Goal: Download file/media

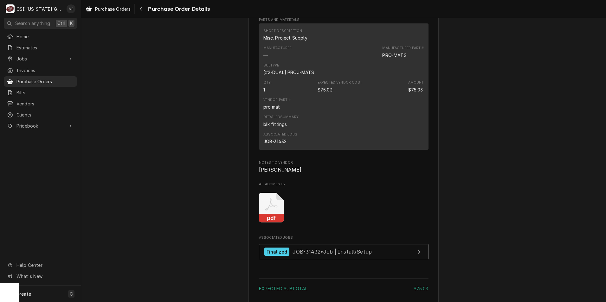
scroll to position [475, 0]
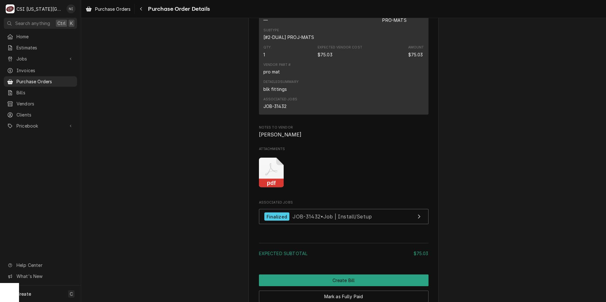
click at [276, 188] on rect "Attachments" at bounding box center [271, 183] width 25 height 9
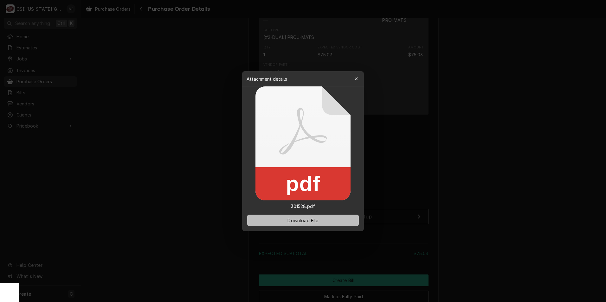
click at [284, 220] on button "Download File" at bounding box center [303, 220] width 112 height 11
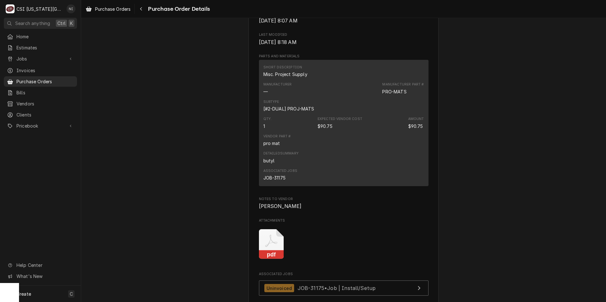
scroll to position [475, 0]
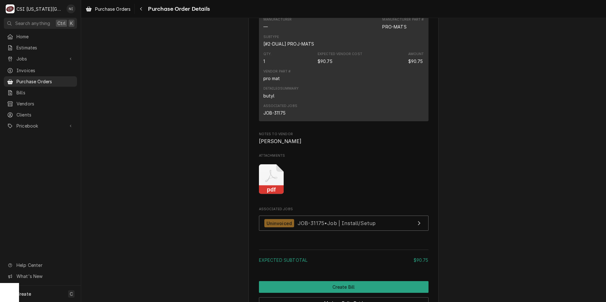
click at [262, 195] on icon "Attachments" at bounding box center [271, 179] width 25 height 30
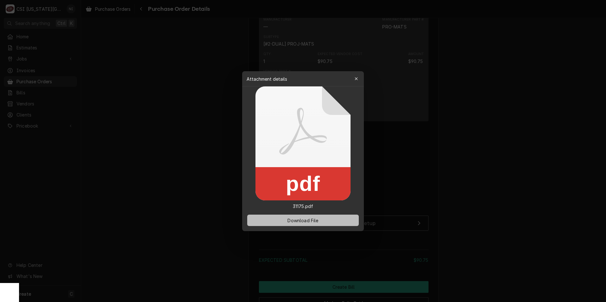
click at [302, 219] on span "Download File" at bounding box center [302, 220] width 33 height 7
click at [410, 52] on div at bounding box center [303, 151] width 606 height 302
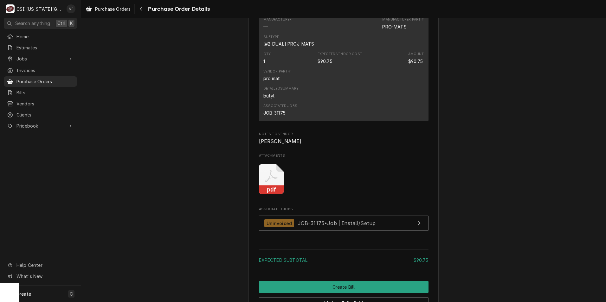
click at [276, 195] on icon "Attachments" at bounding box center [271, 179] width 25 height 30
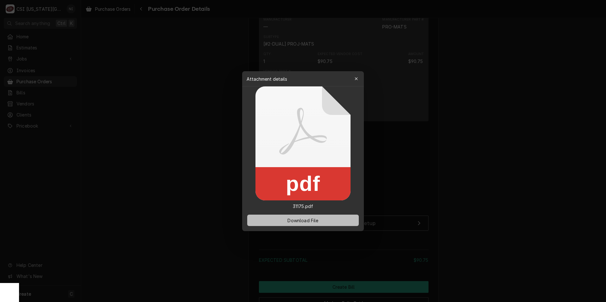
click at [295, 222] on span "Download File" at bounding box center [302, 220] width 33 height 7
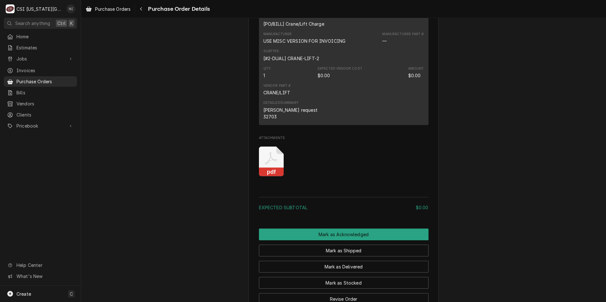
scroll to position [412, 0]
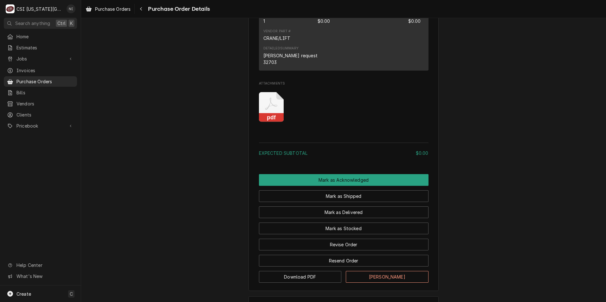
click at [274, 122] on icon "Attachments" at bounding box center [271, 107] width 25 height 30
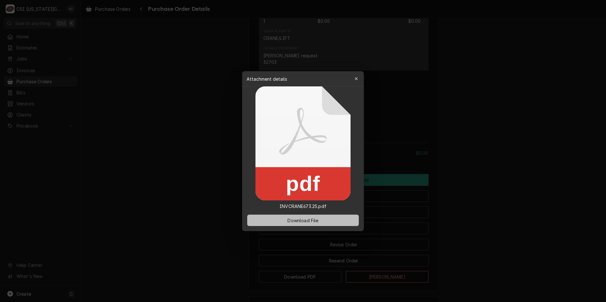
click at [309, 223] on span "Download File" at bounding box center [302, 220] width 33 height 7
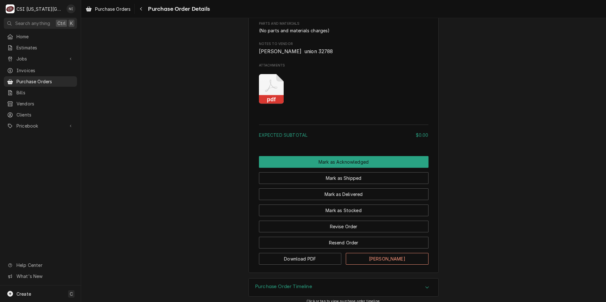
scroll to position [389, 0]
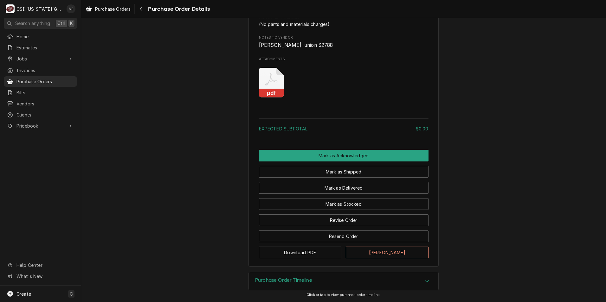
click at [270, 81] on icon "pdf" at bounding box center [271, 83] width 25 height 30
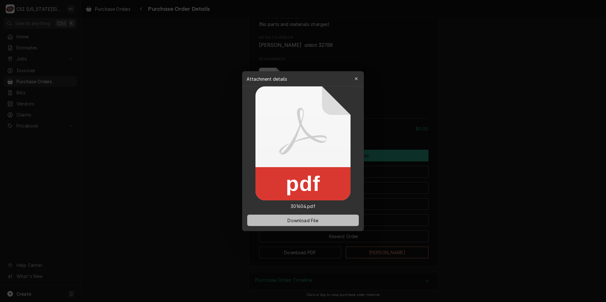
click at [310, 222] on span "Download File" at bounding box center [302, 220] width 33 height 7
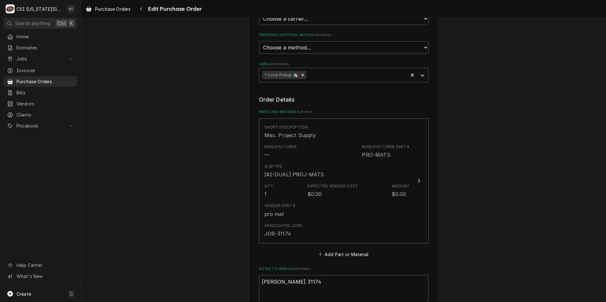
scroll to position [352, 0]
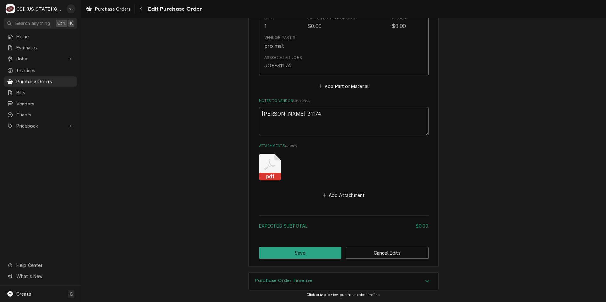
click at [268, 171] on icon "Attachments" at bounding box center [270, 167] width 22 height 27
type textarea "x"
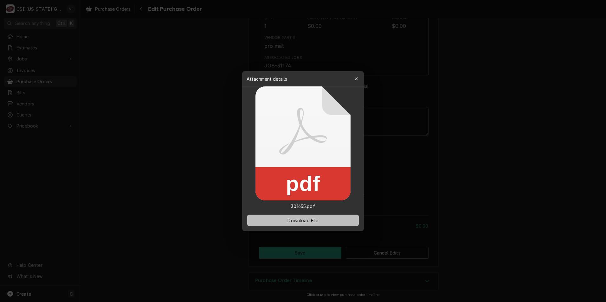
click at [287, 222] on span "Download File" at bounding box center [302, 220] width 33 height 7
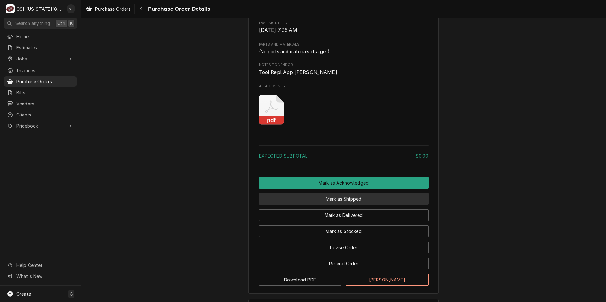
scroll to position [396, 0]
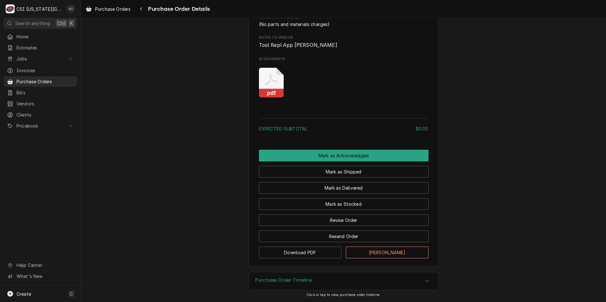
click at [270, 74] on icon "Attachments" at bounding box center [271, 83] width 25 height 30
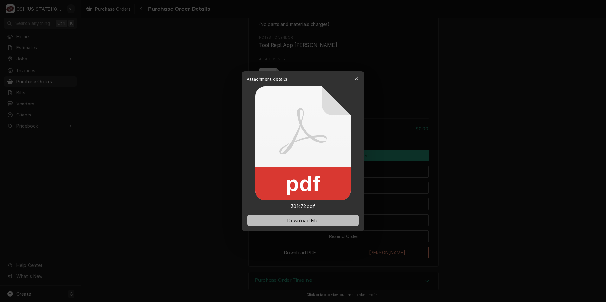
click at [312, 218] on span "Download File" at bounding box center [302, 220] width 33 height 7
